Goal: Task Accomplishment & Management: Use online tool/utility

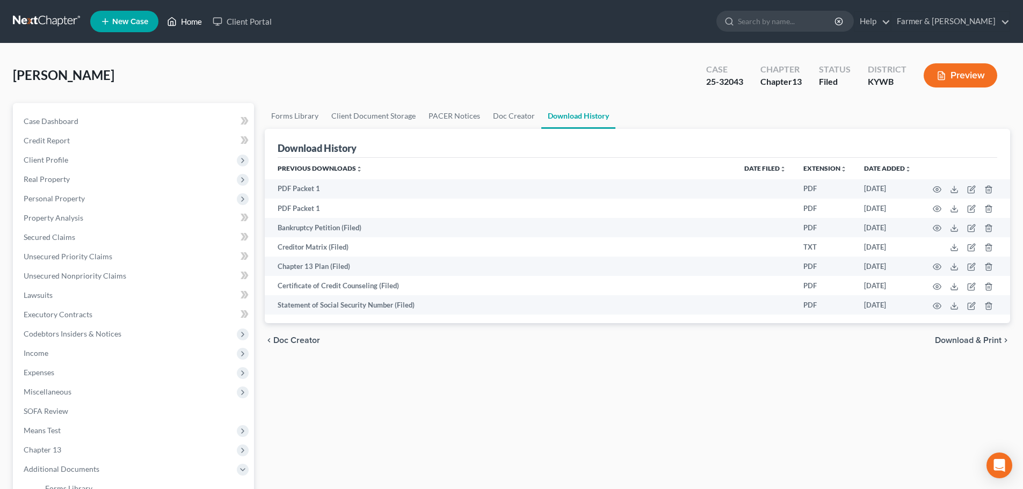
click at [189, 20] on link "Home" at bounding box center [185, 21] width 46 height 19
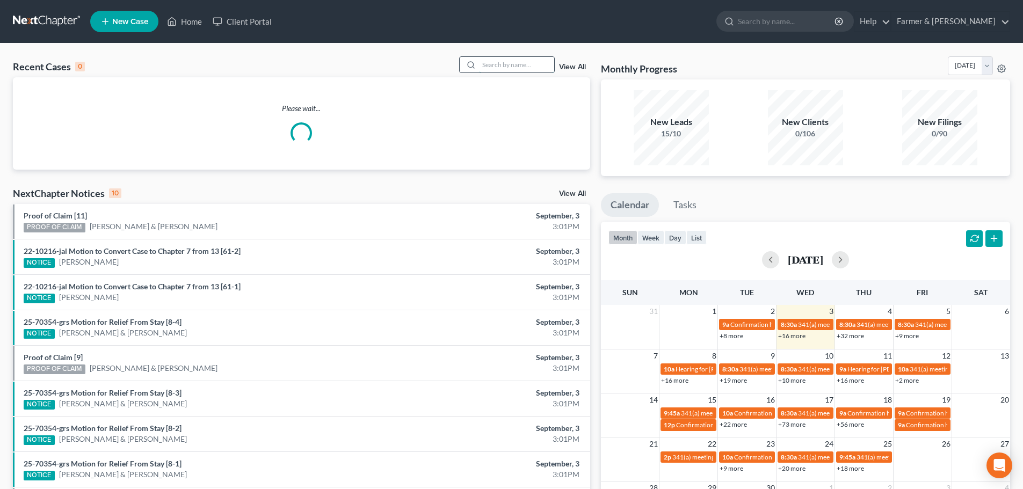
click at [494, 63] on input "search" at bounding box center [516, 65] width 75 height 16
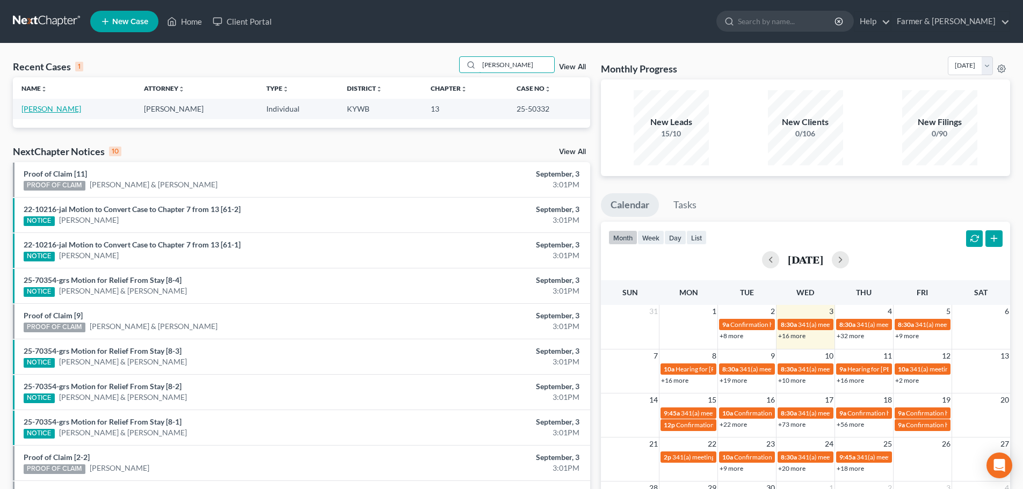
type input "[PERSON_NAME]"
click at [39, 113] on link "[PERSON_NAME]" at bounding box center [51, 108] width 60 height 9
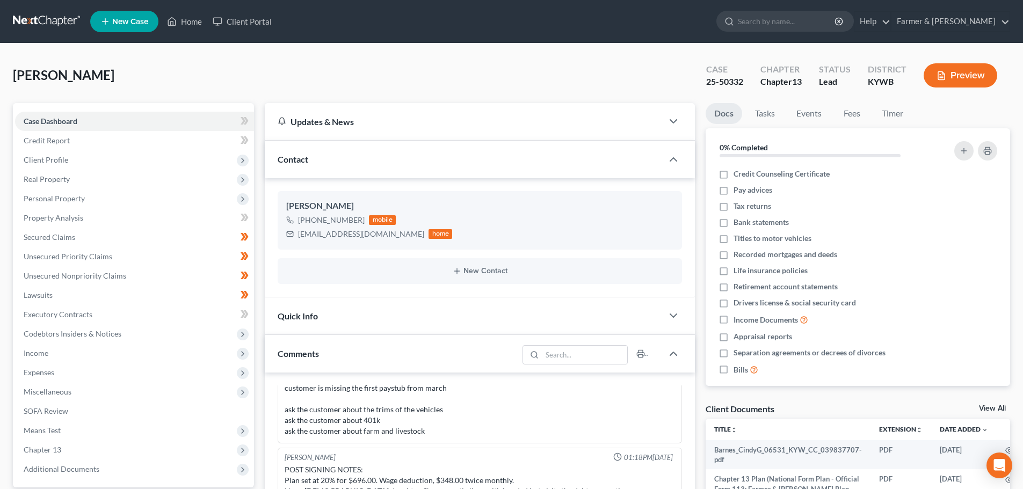
scroll to position [125, 0]
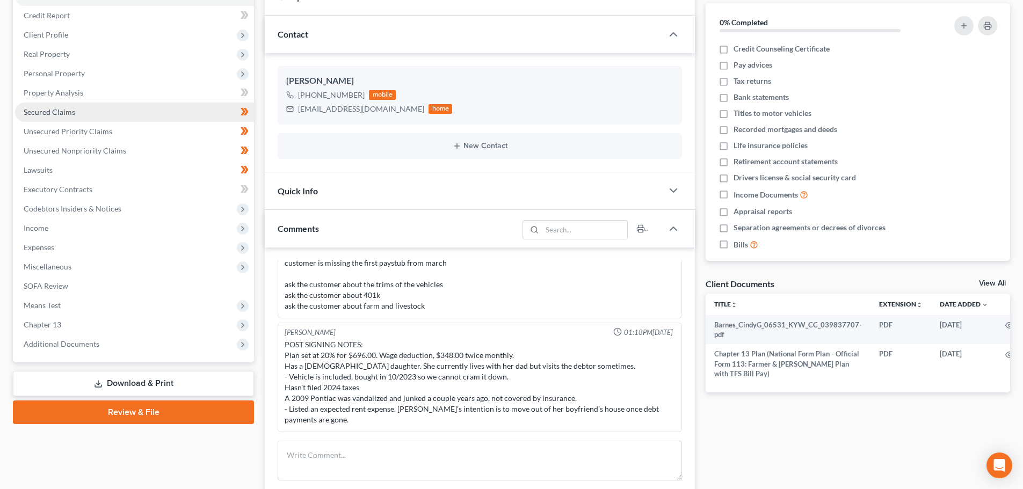
click at [60, 113] on span "Secured Claims" at bounding box center [50, 111] width 52 height 9
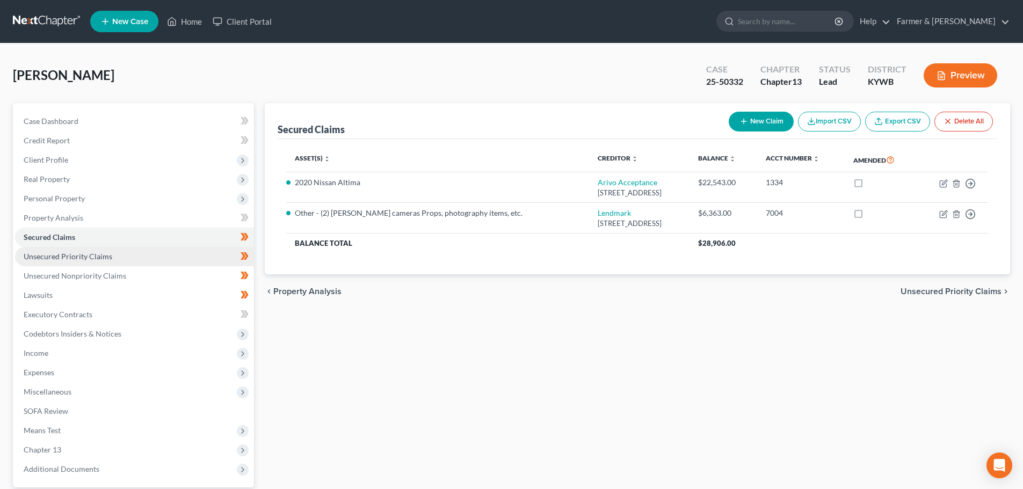
click at [68, 259] on span "Unsecured Priority Claims" at bounding box center [68, 256] width 89 height 9
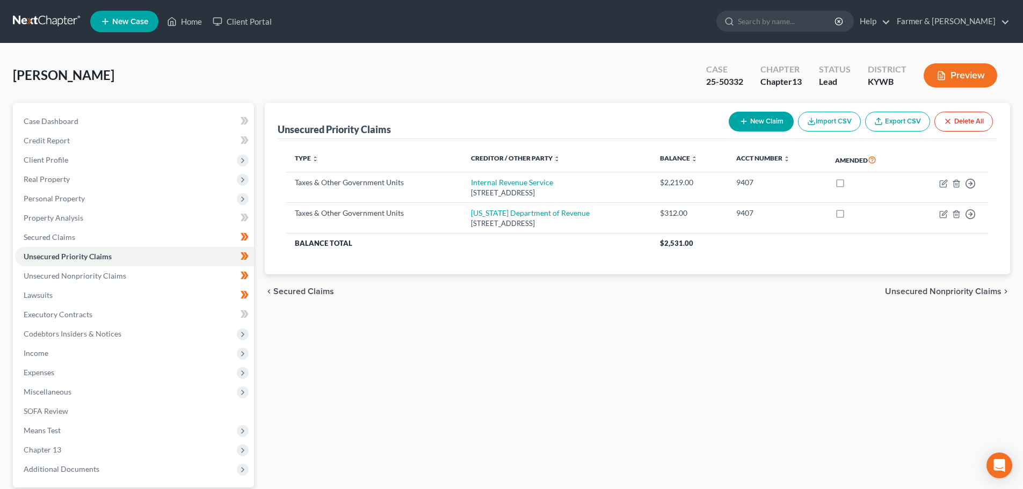
click at [283, 295] on span "Secured Claims" at bounding box center [303, 291] width 61 height 9
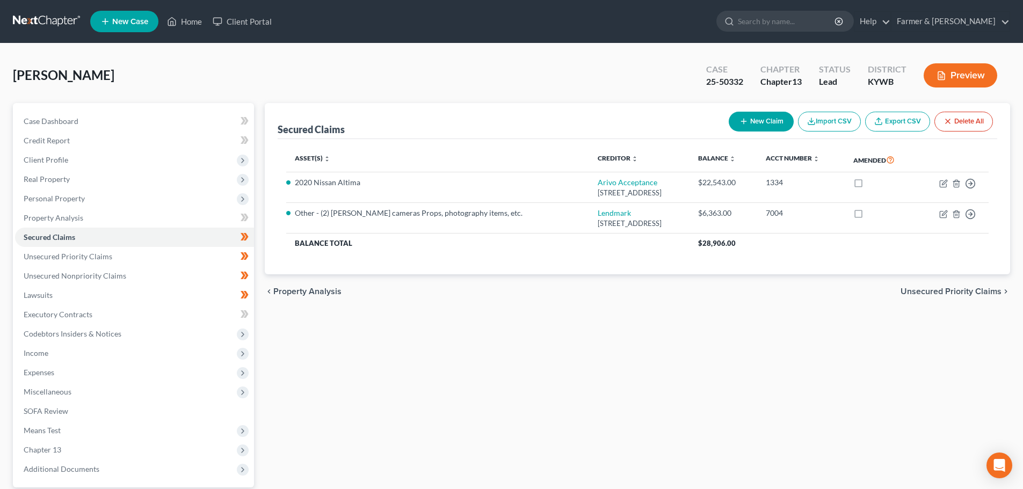
click at [283, 295] on span "Property Analysis" at bounding box center [307, 291] width 68 height 9
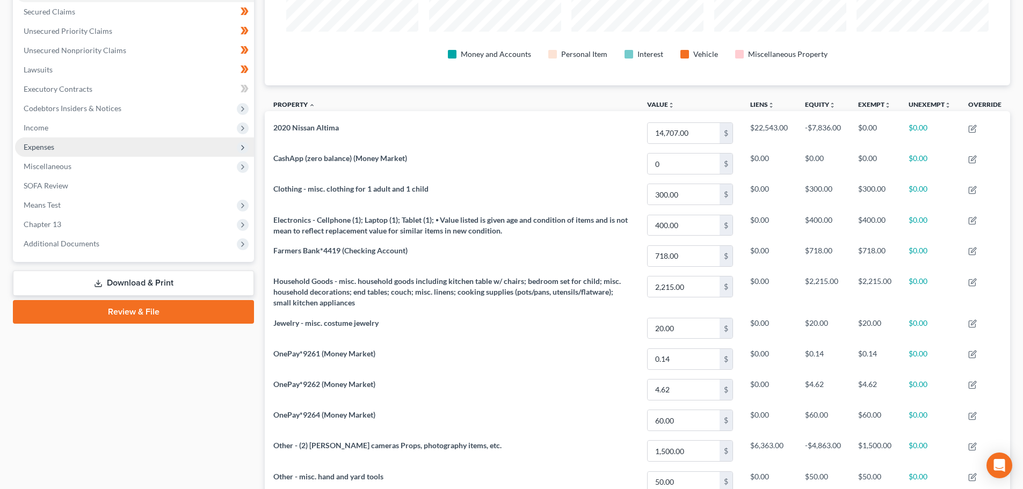
scroll to position [251, 0]
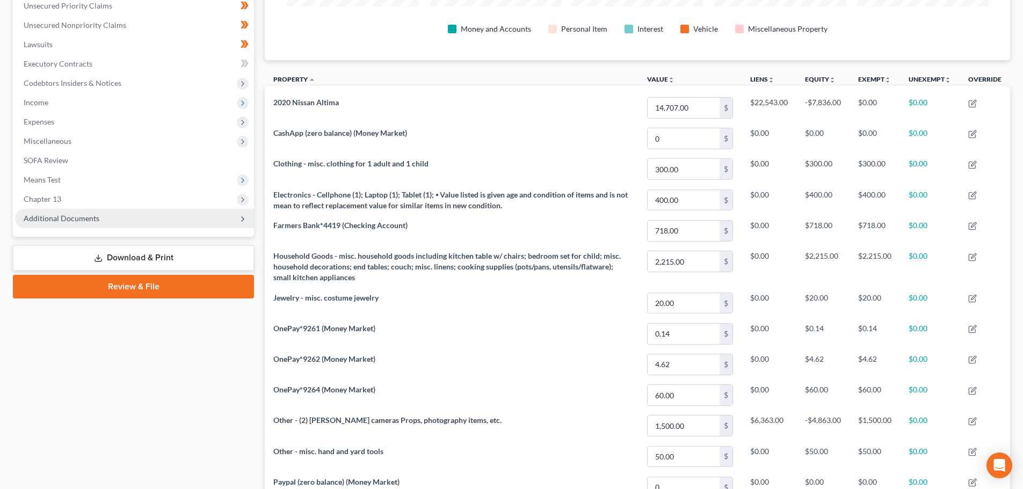
click at [85, 218] on span "Additional Documents" at bounding box center [62, 218] width 76 height 9
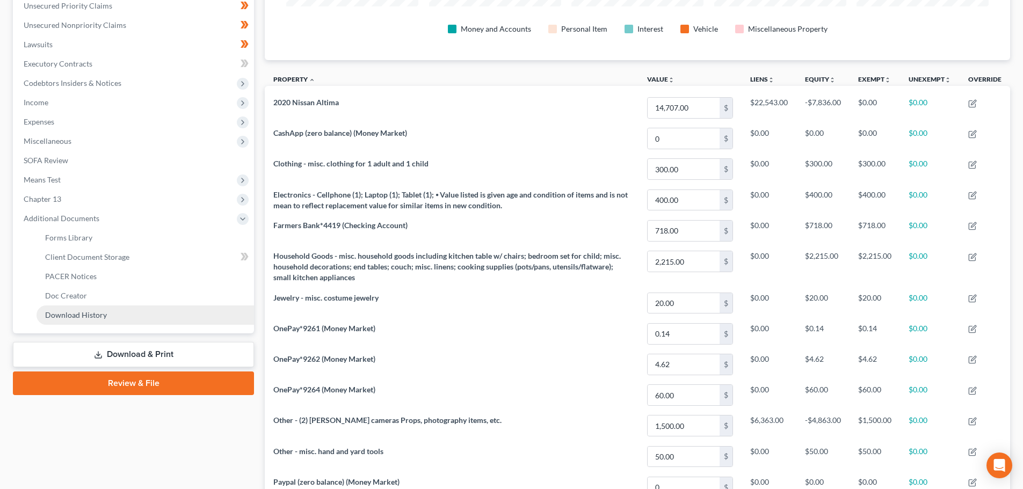
click at [109, 316] on link "Download History" at bounding box center [144, 314] width 217 height 19
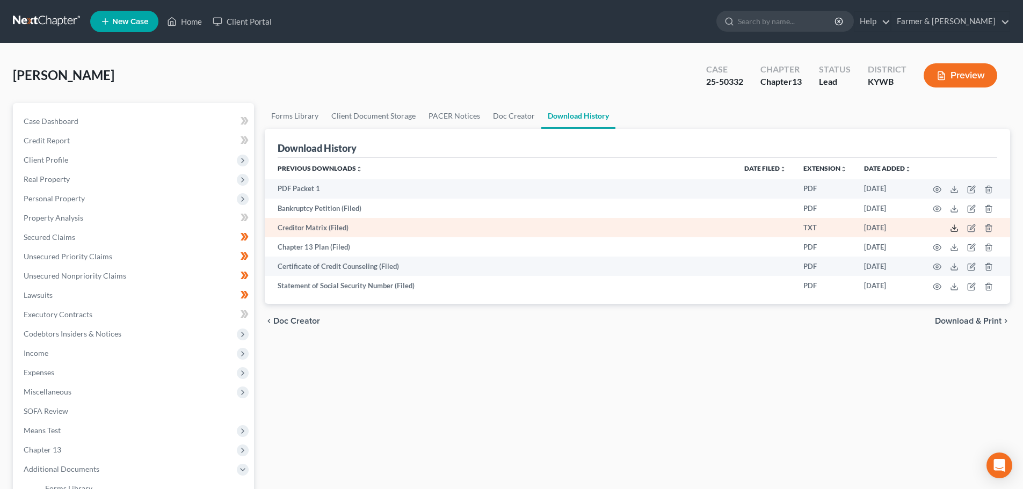
click at [954, 229] on line at bounding box center [954, 227] width 0 height 4
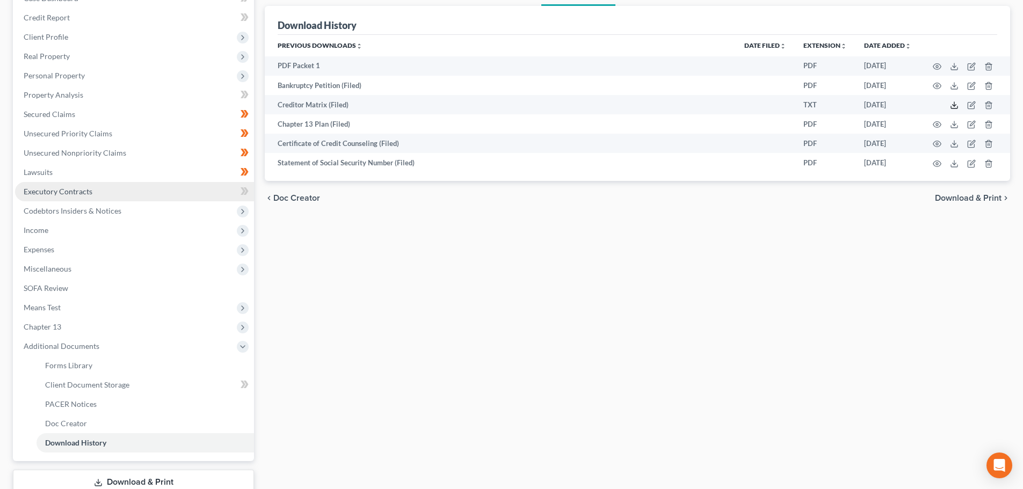
scroll to position [125, 0]
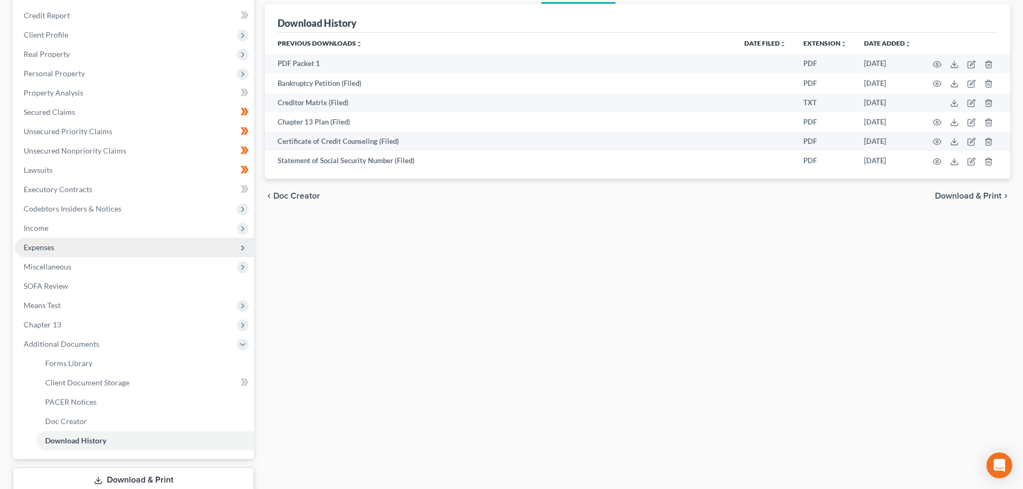
click at [67, 242] on span "Expenses" at bounding box center [134, 247] width 239 height 19
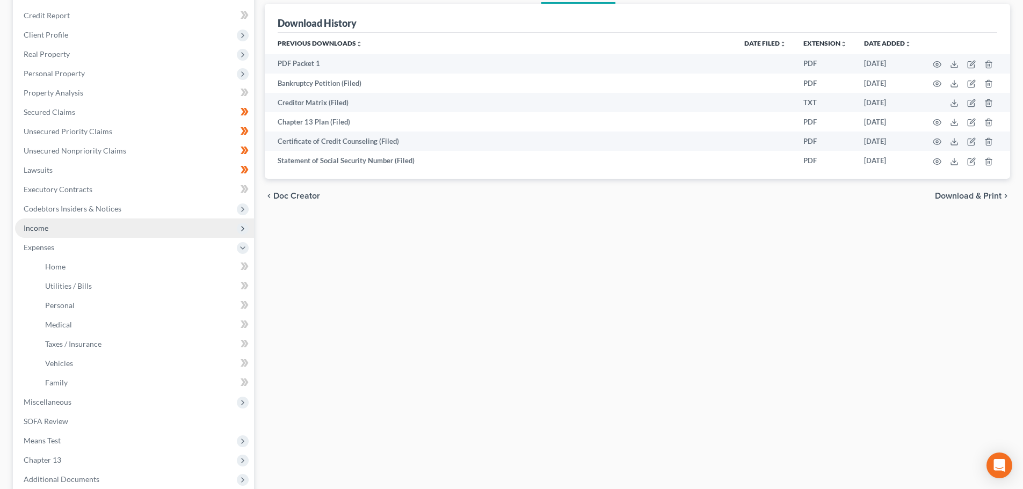
click at [76, 225] on span "Income" at bounding box center [134, 227] width 239 height 19
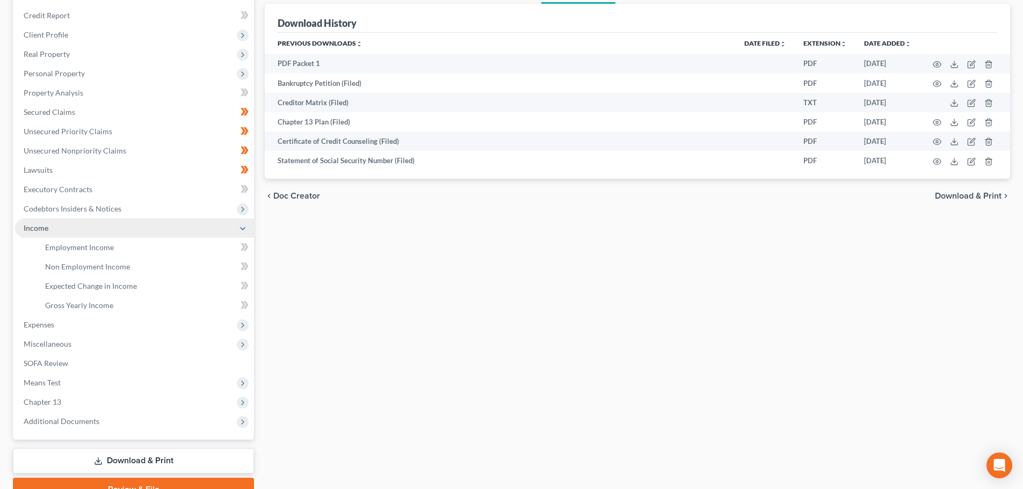
click at [65, 228] on span "Income" at bounding box center [134, 227] width 239 height 19
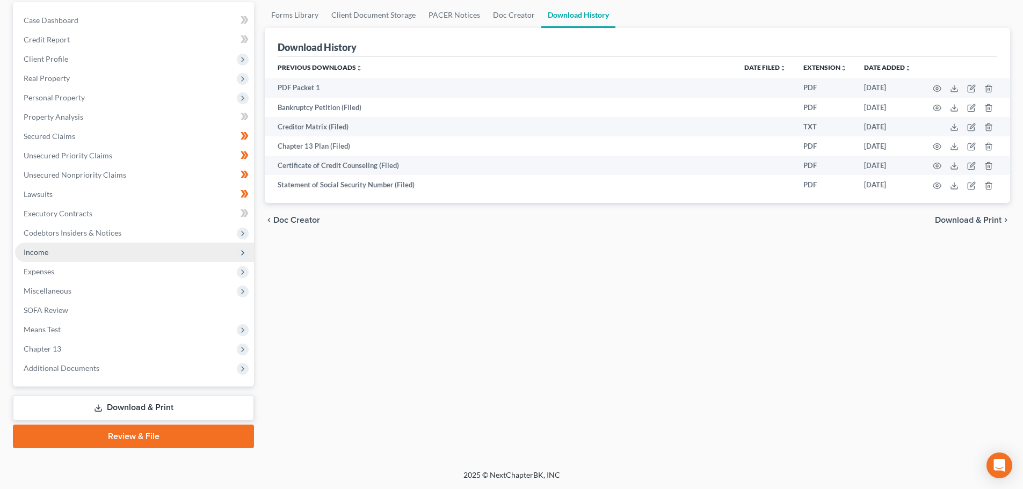
scroll to position [101, 0]
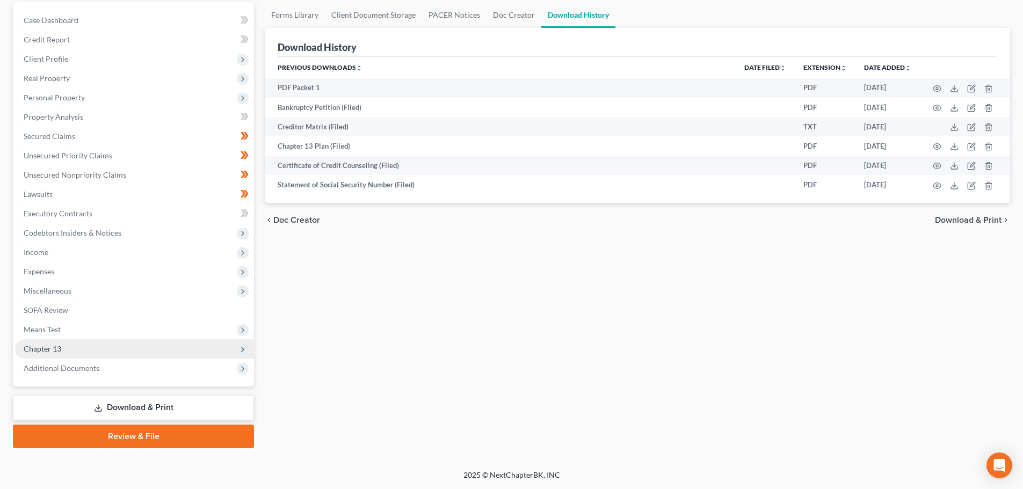
click at [77, 353] on span "Chapter 13" at bounding box center [134, 348] width 239 height 19
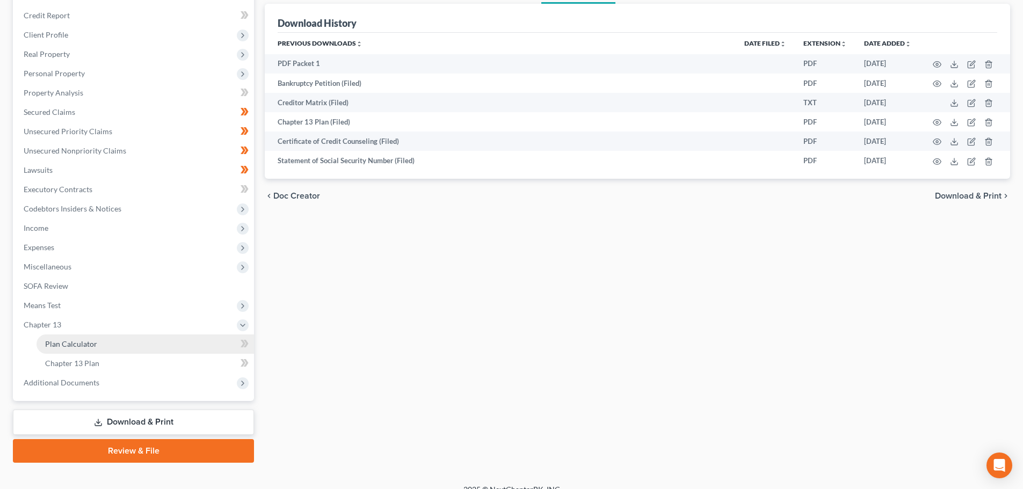
click at [91, 342] on span "Plan Calculator" at bounding box center [71, 343] width 52 height 9
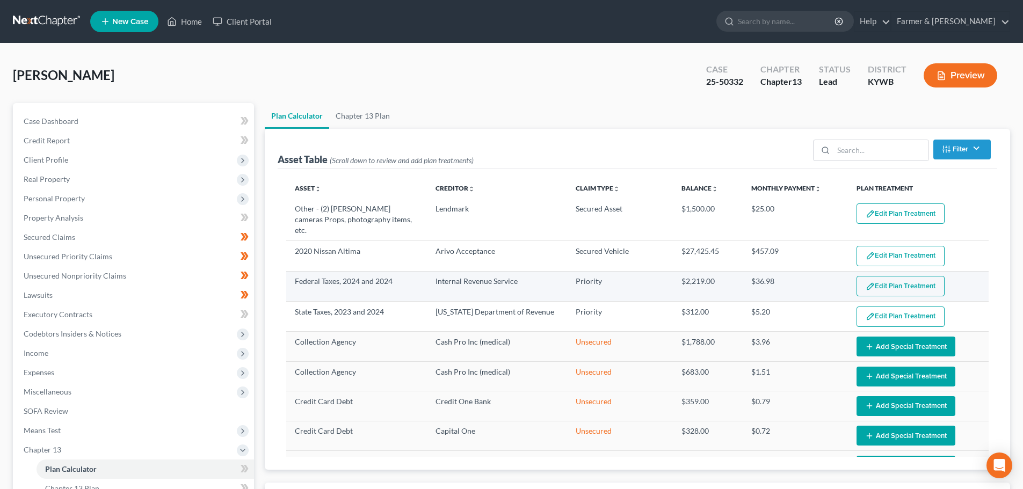
select select "59"
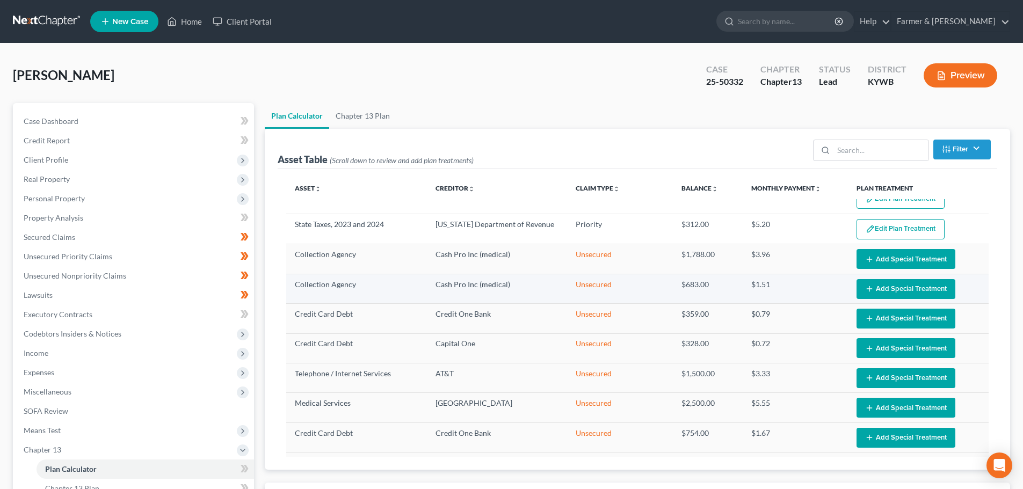
scroll to position [125, 0]
